Goal: Check status

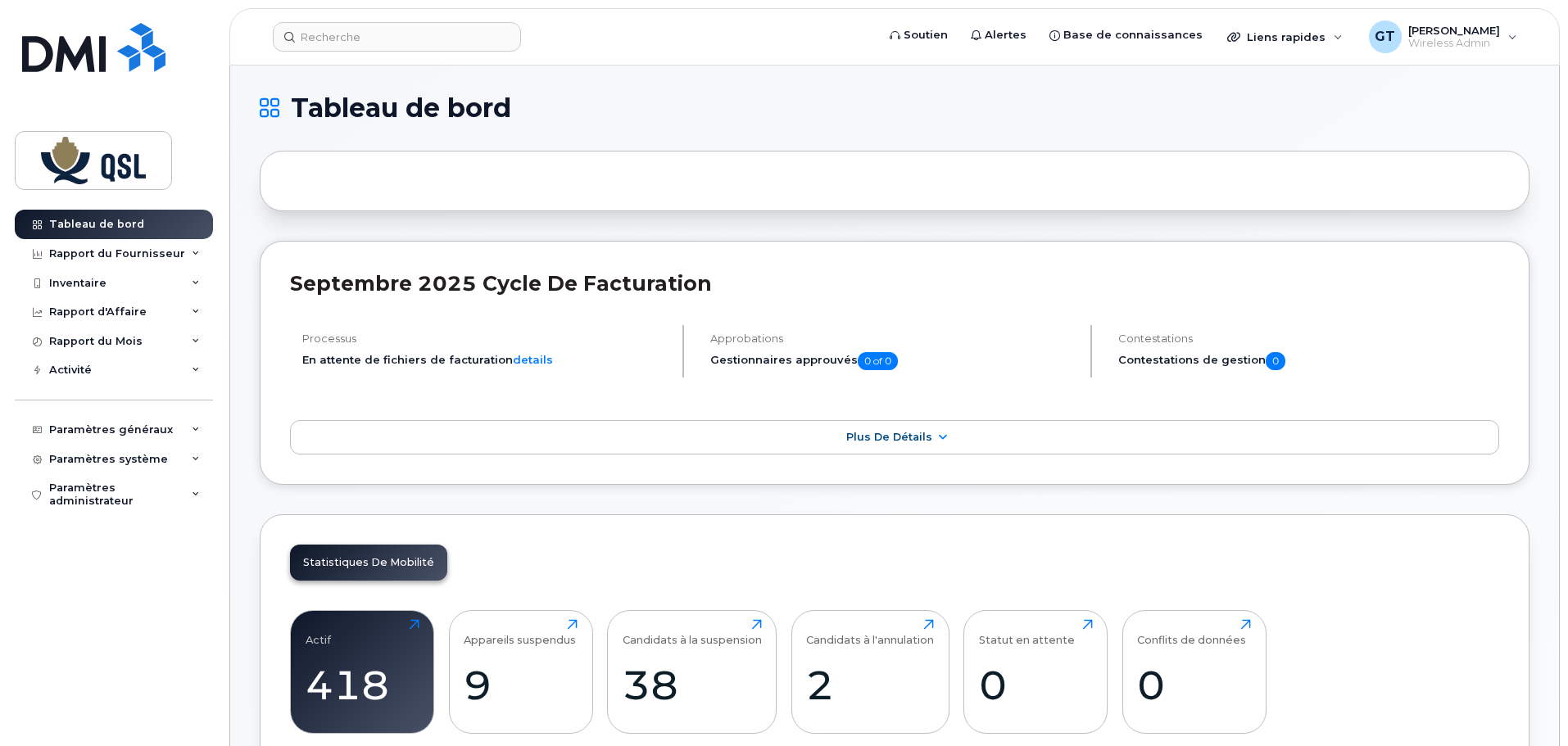
scroll to position [901, 0]
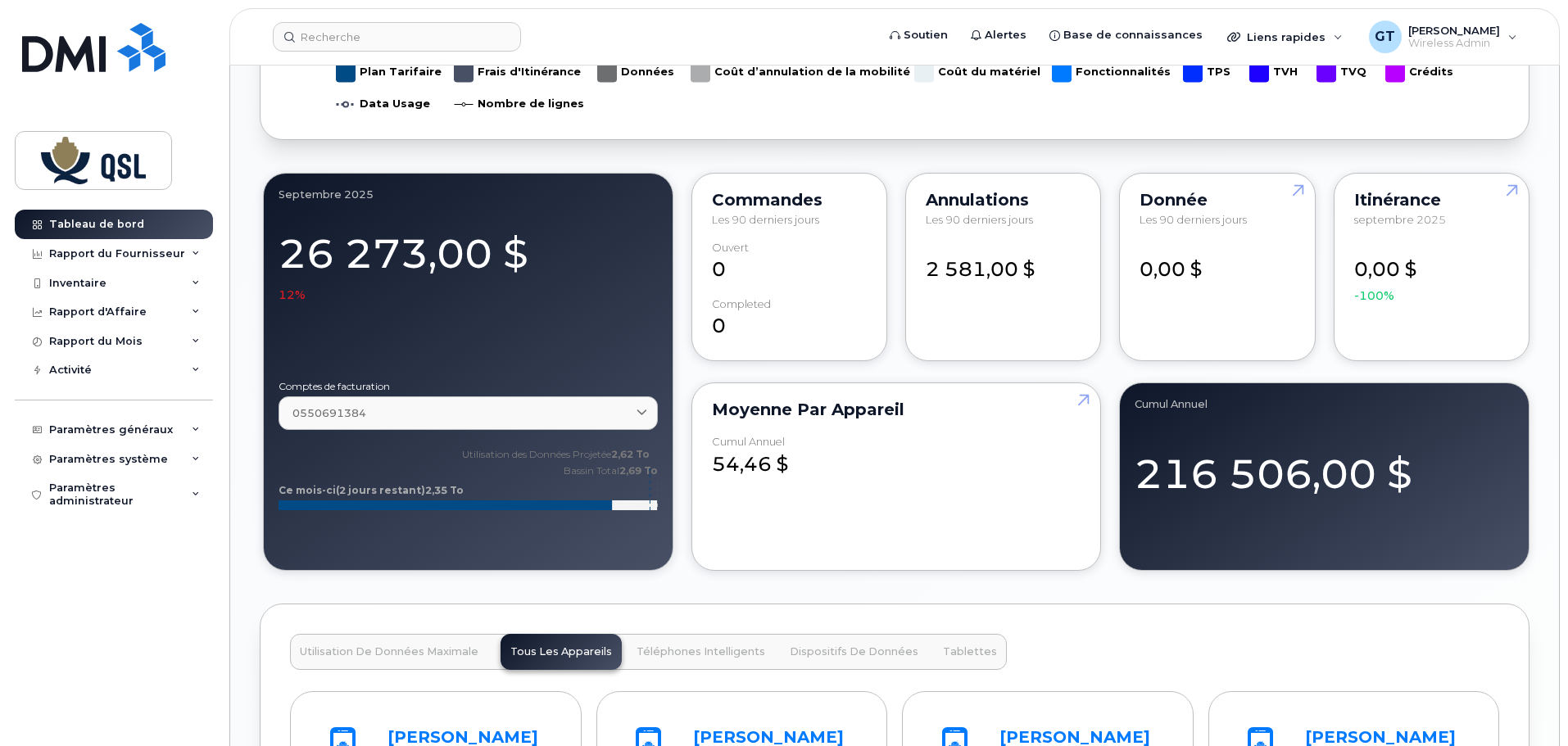
scroll to position [1474, 0]
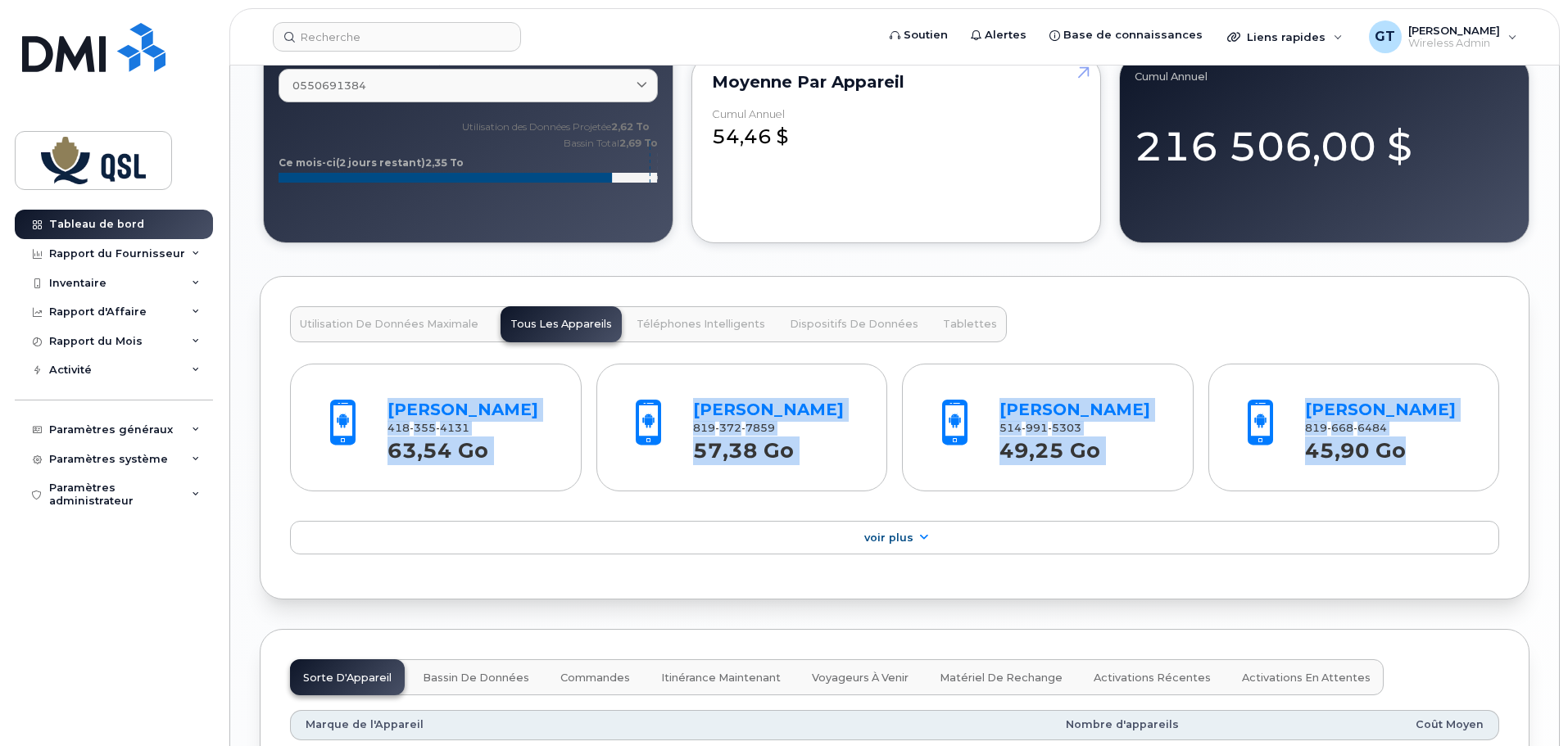
drag, startPoint x: 1418, startPoint y: 455, endPoint x: 354, endPoint y: 467, distance: 1064.1
click at [354, 467] on div "Charles Hugo Deslauriers 418 355 4131 63,54 Go Steve Pepin Daviau 819 372 7859 …" at bounding box center [894, 425] width 1209 height 135
click at [1077, 476] on div "Mathew Roberts 514 991 5303 49,25 Go" at bounding box center [1049, 428] width 262 height 109
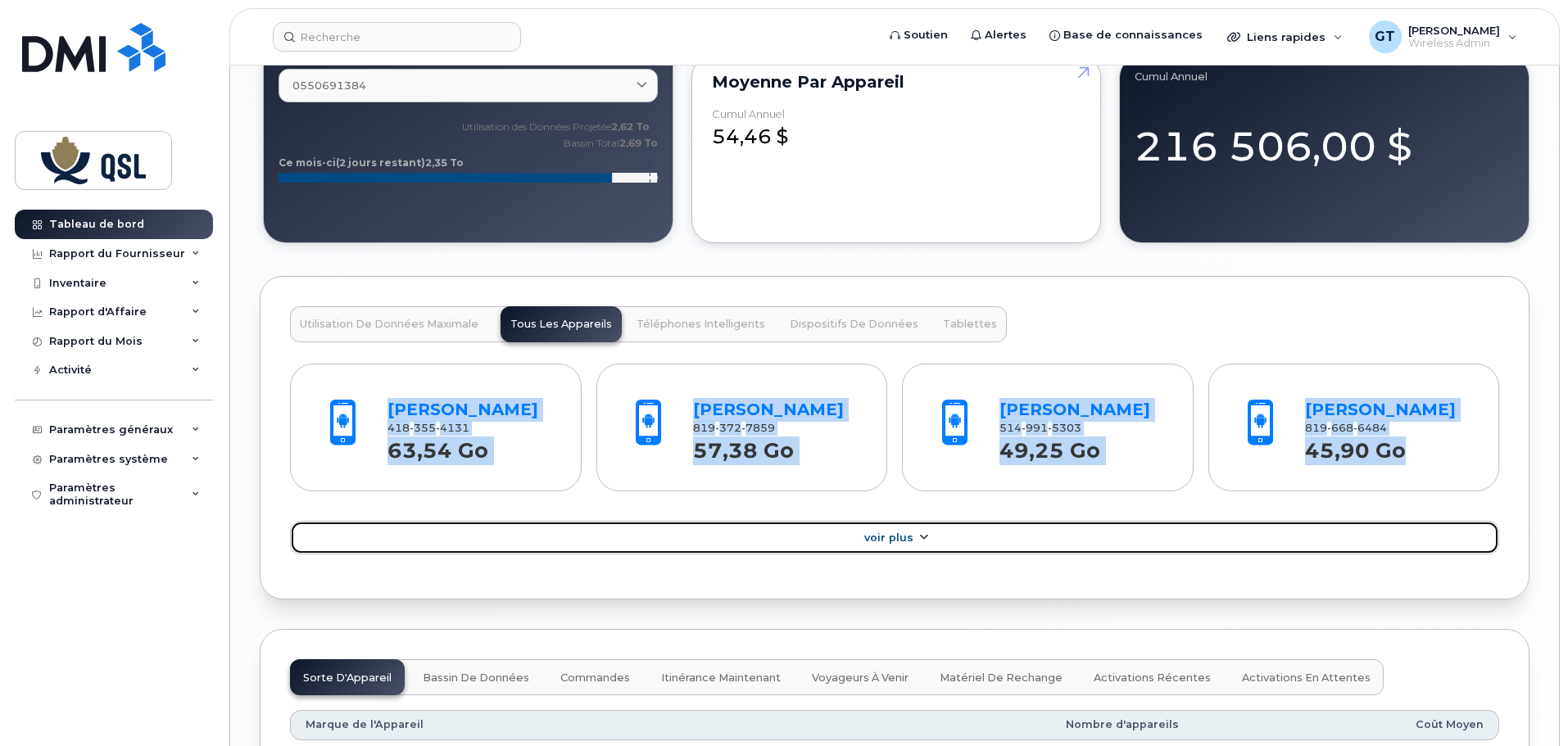
click at [1019, 556] on link "Voir Plus" at bounding box center [894, 538] width 1209 height 34
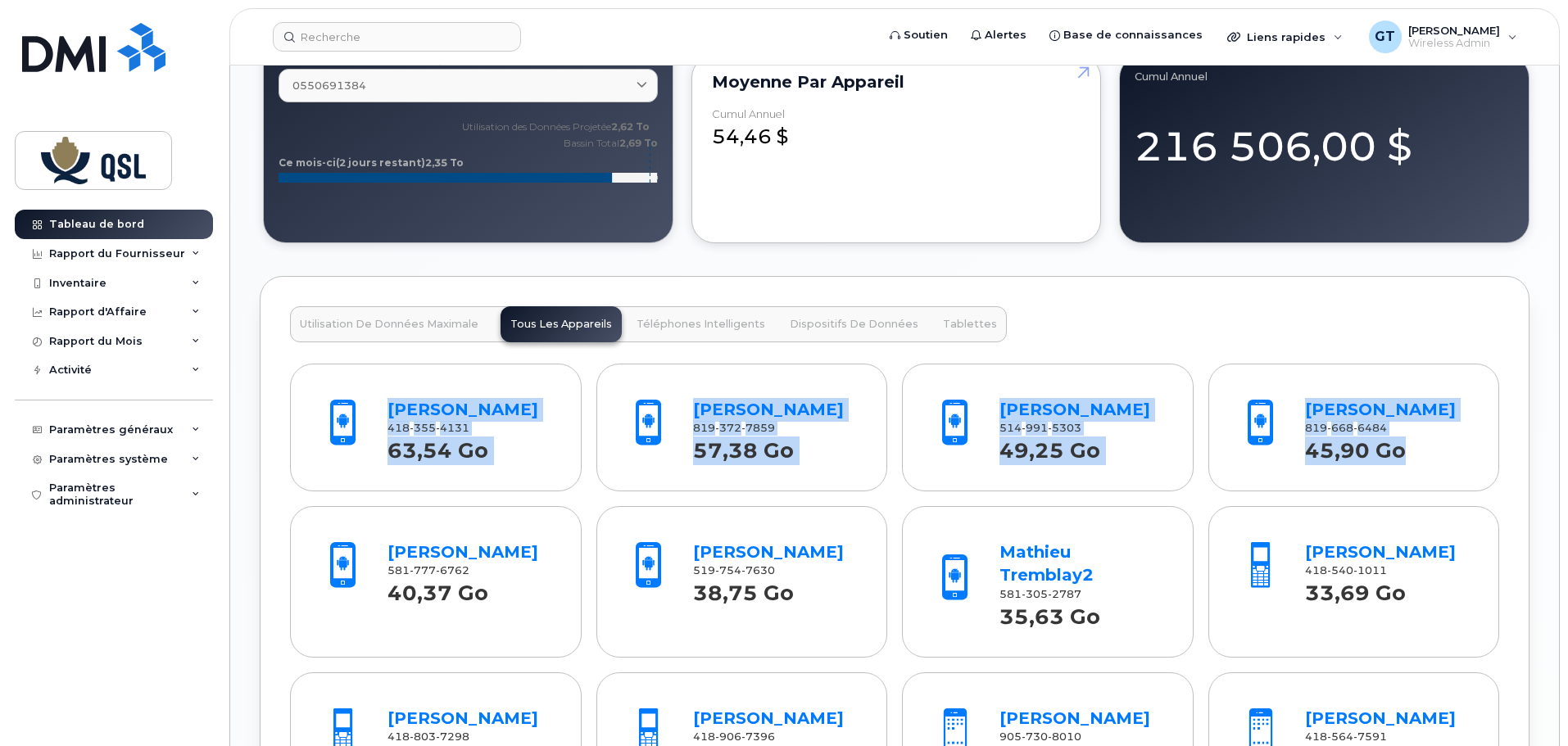
click at [999, 491] on div "Mathew Roberts 514 991 5303 49,25 Go" at bounding box center [1048, 427] width 292 height 128
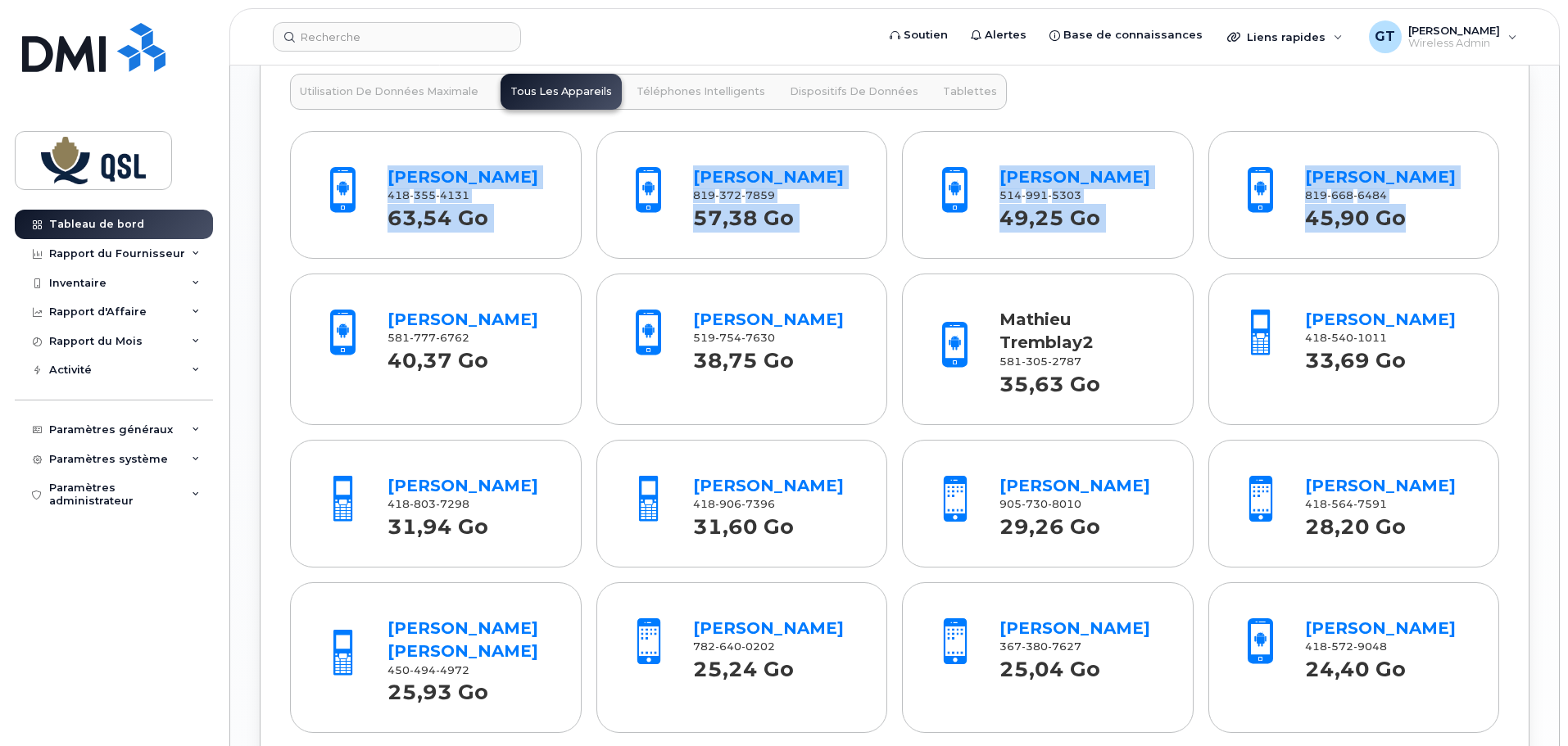
scroll to position [1802, 0]
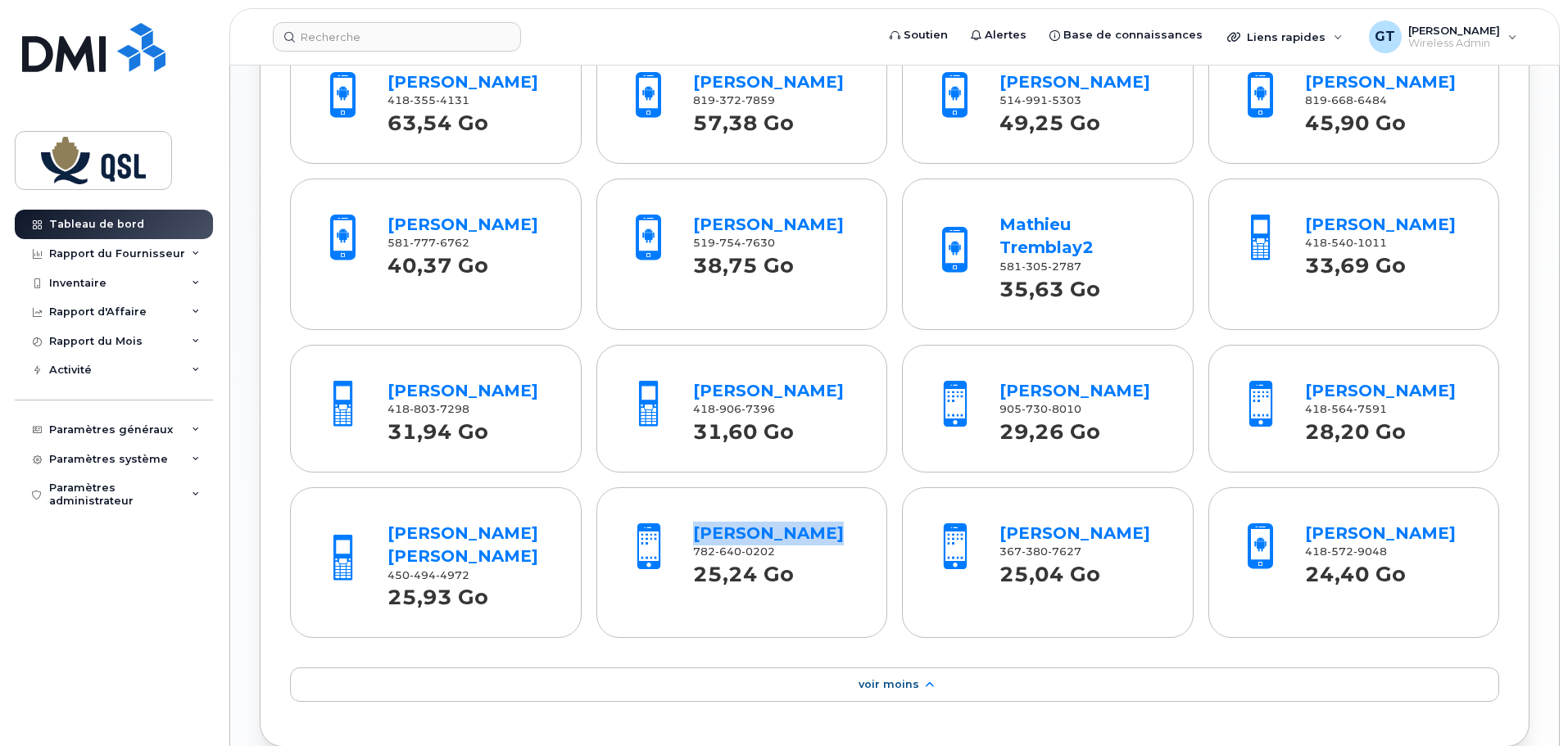
drag, startPoint x: 837, startPoint y: 560, endPoint x: 658, endPoint y: 561, distance: 179.0
click at [658, 561] on div "Stephen Power 782 640 0202 25,24 Go" at bounding box center [742, 551] width 262 height 109
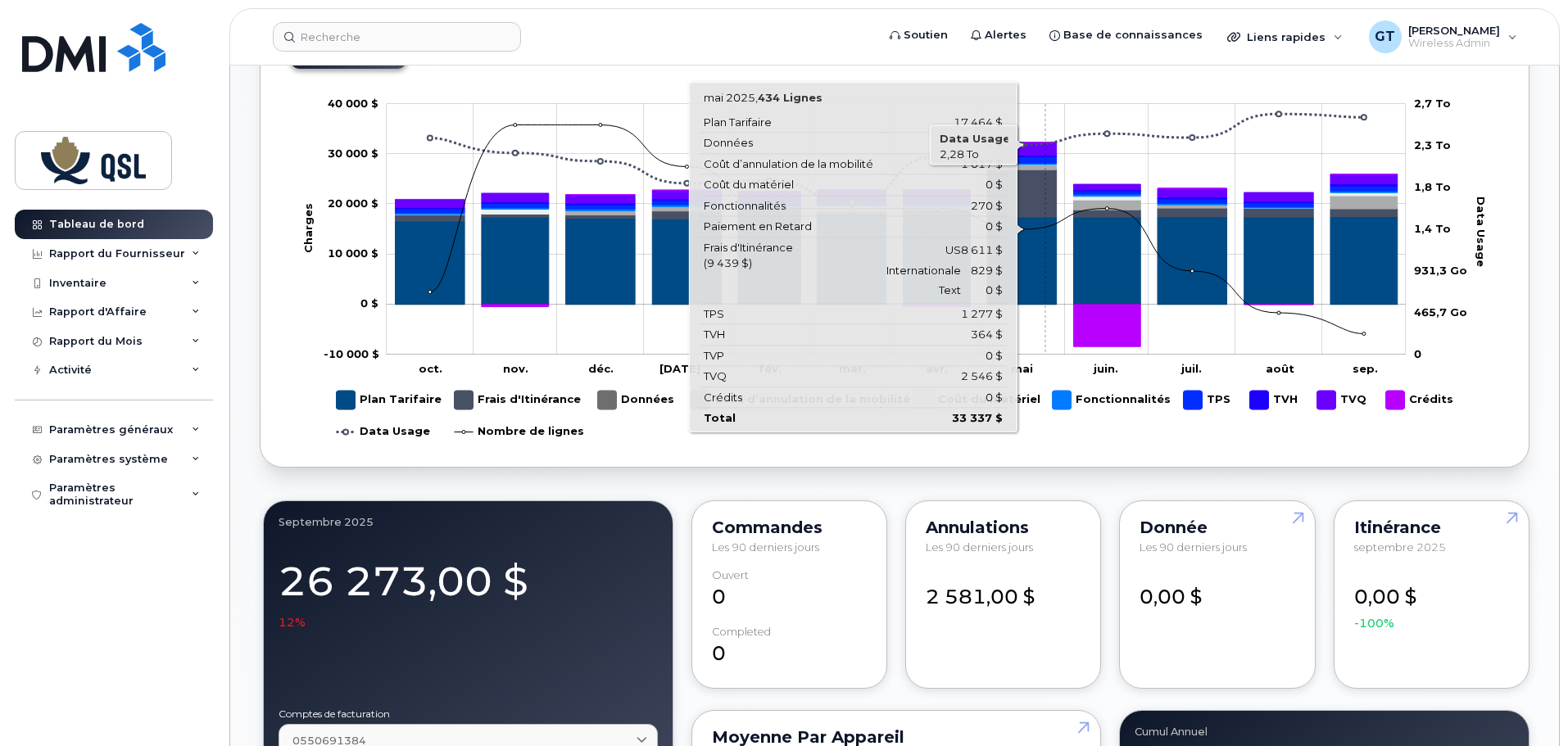
scroll to position [409, 0]
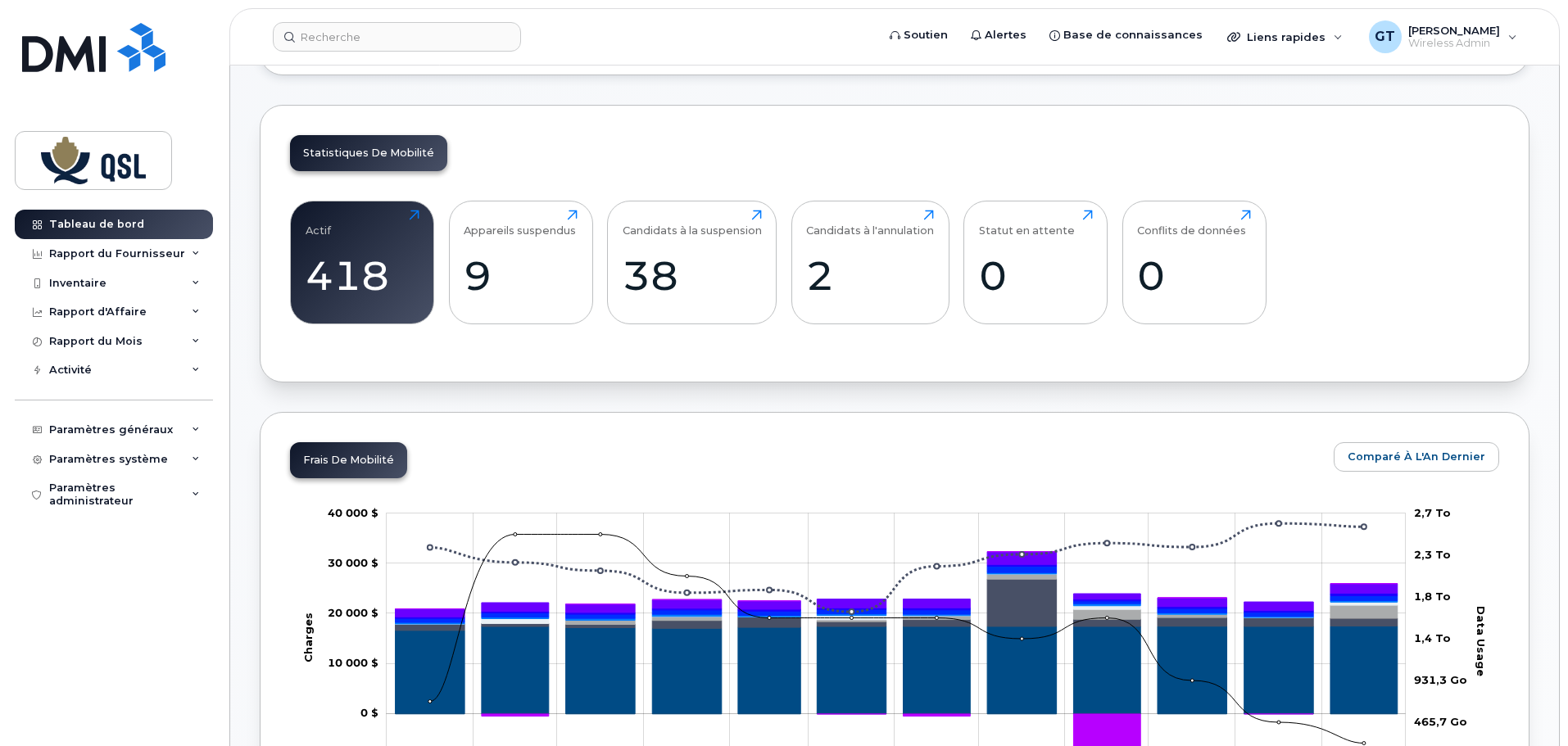
click at [872, 117] on div "Statistiques de mobilité Actif 418 Cliquez pour voir plus Appareils suspendus 9…" at bounding box center [894, 243] width 1269 height 277
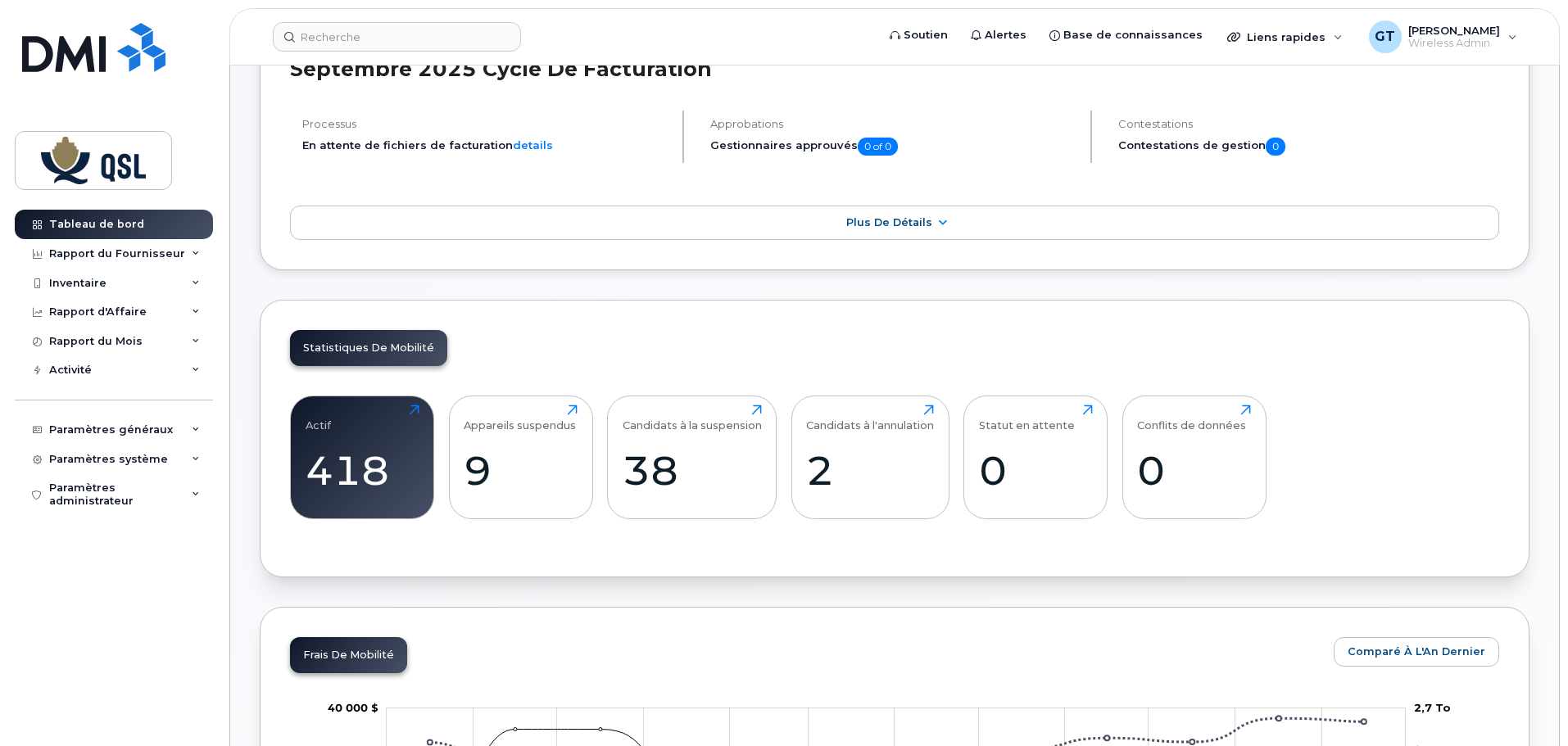
scroll to position [0, 0]
